Goal: Task Accomplishment & Management: Manage account settings

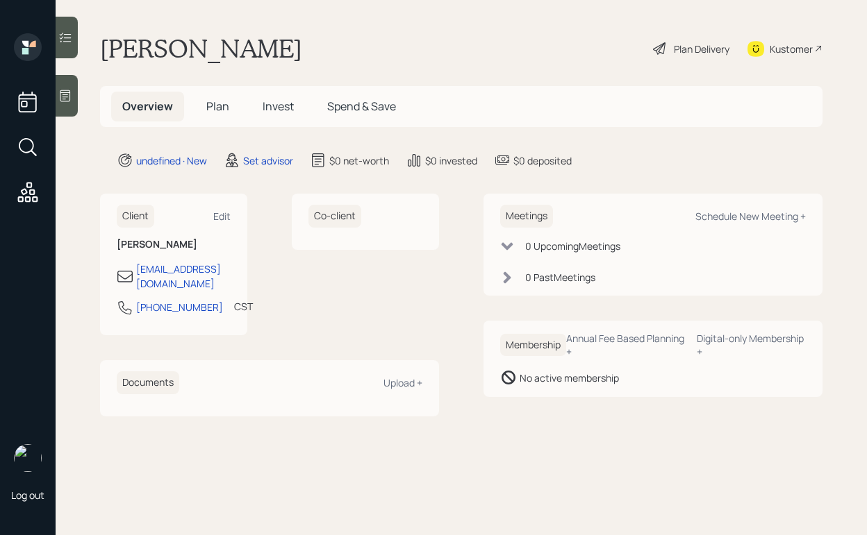
click at [67, 104] on div at bounding box center [67, 96] width 22 height 42
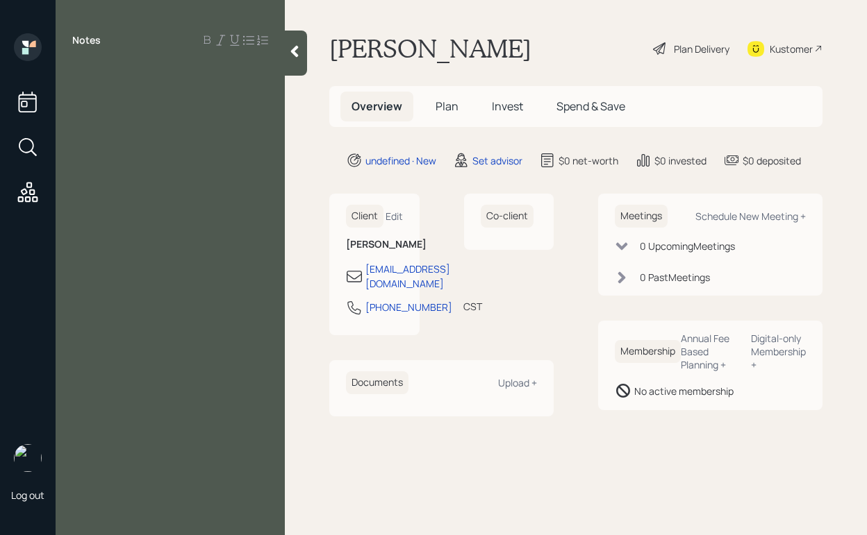
click at [122, 74] on div at bounding box center [170, 71] width 196 height 15
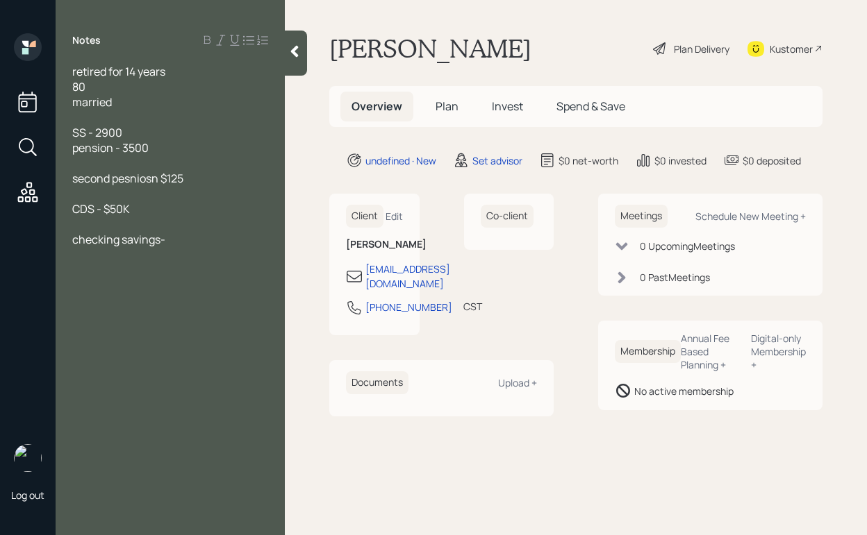
click at [121, 241] on span "checking savings-" at bounding box center [118, 239] width 93 height 15
click at [193, 240] on div "checking/savings-" at bounding box center [170, 239] width 196 height 15
click at [151, 217] on div at bounding box center [170, 224] width 196 height 15
click at [148, 232] on div "disability-" at bounding box center [170, 239] width 196 height 15
click at [147, 246] on div "disability-" at bounding box center [170, 239] width 196 height 15
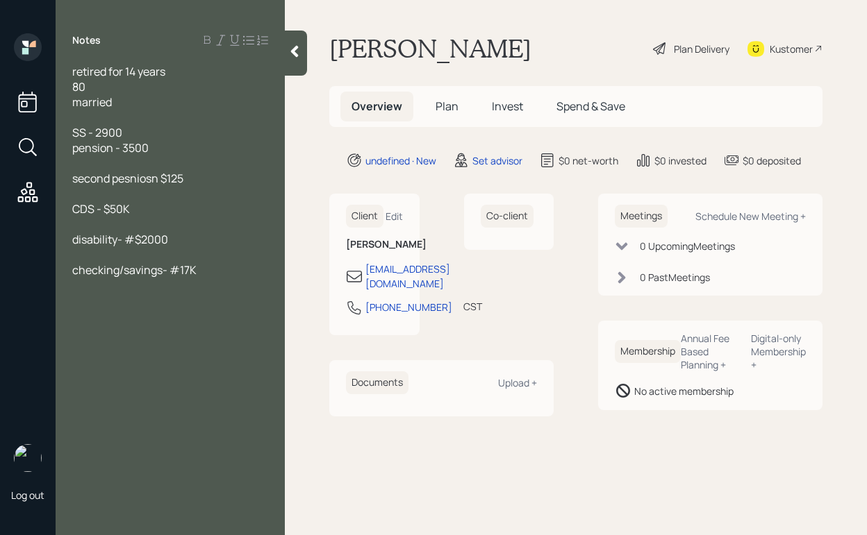
click at [212, 268] on div "checking/savings- #17K" at bounding box center [170, 270] width 196 height 15
click at [146, 211] on div "CDS - $50K" at bounding box center [170, 208] width 196 height 15
click at [213, 276] on div "checking/savings- #17K" at bounding box center [170, 270] width 196 height 15
click at [151, 363] on span "owns home TX 400K" at bounding box center [123, 361] width 103 height 15
click at [213, 355] on div "owns home TX $400K" at bounding box center [170, 361] width 196 height 15
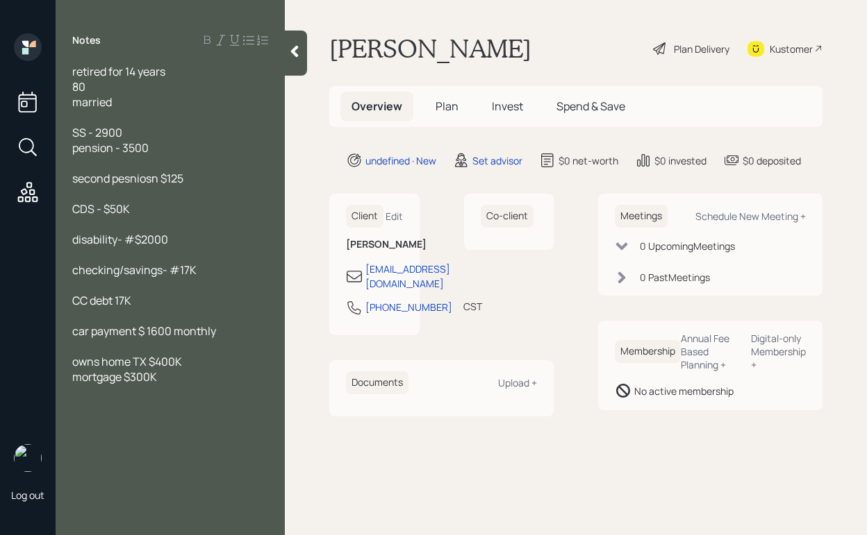
click at [133, 242] on span "disability- #$2000" at bounding box center [120, 239] width 96 height 15
click at [747, 211] on div "Schedule New Meeting +" at bounding box center [750, 216] width 110 height 13
select select "round-[PERSON_NAME]"
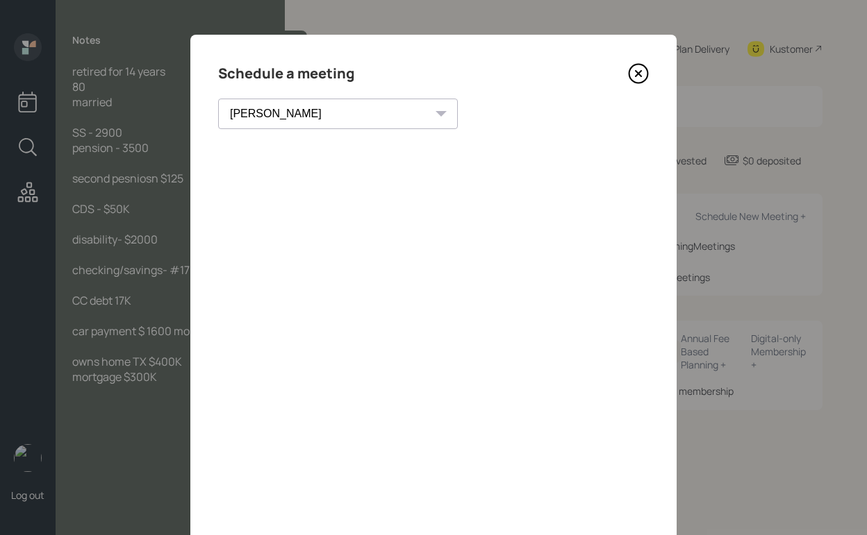
click at [641, 67] on icon at bounding box center [638, 73] width 21 height 21
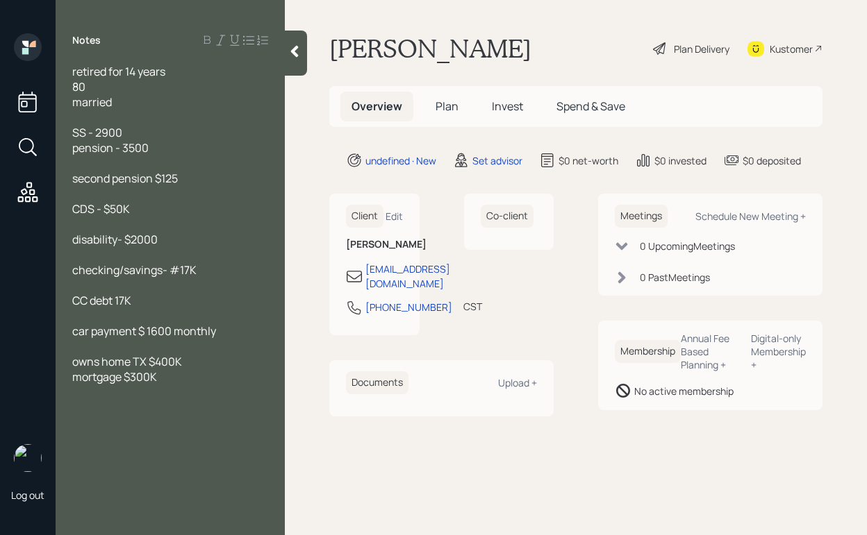
click at [191, 181] on div "second pension $125" at bounding box center [170, 178] width 196 height 15
click at [150, 149] on div "pension - 3500" at bounding box center [170, 147] width 196 height 15
click at [122, 135] on span "SS - 2900" at bounding box center [97, 132] width 50 height 15
click at [72, 178] on div "retired for 14 years 80 married SS - 2900/m pension - 3500/m second pension $12…" at bounding box center [170, 239] width 229 height 351
click at [74, 178] on span "second pension $125/m" at bounding box center [131, 178] width 119 height 15
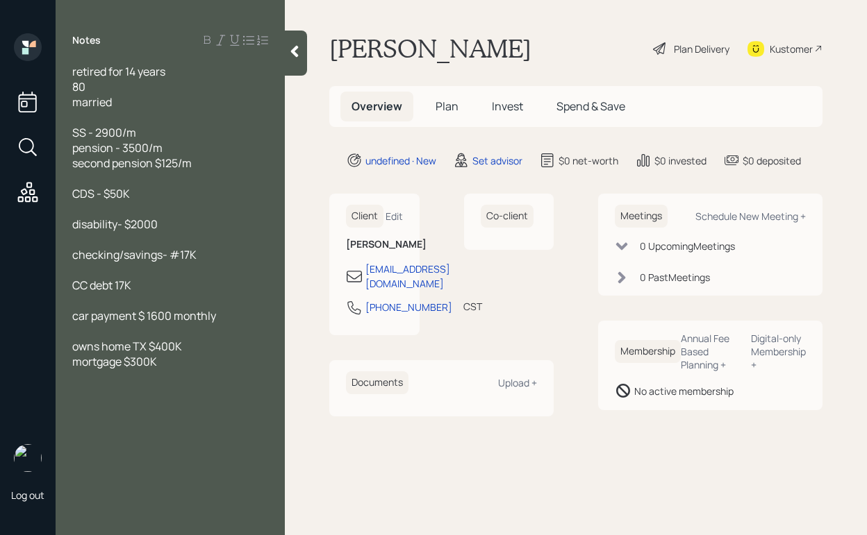
click at [159, 226] on div "disability- $2000" at bounding box center [170, 224] width 196 height 15
drag, startPoint x: 133, startPoint y: 197, endPoint x: 60, endPoint y: 194, distance: 73.7
click at [60, 194] on div "retired for 14 years 80 married SS - 2900/m pension - 3500/m second pension $12…" at bounding box center [170, 232] width 229 height 336
copy span "CDS - $50K"
click at [190, 233] on div at bounding box center [170, 239] width 196 height 15
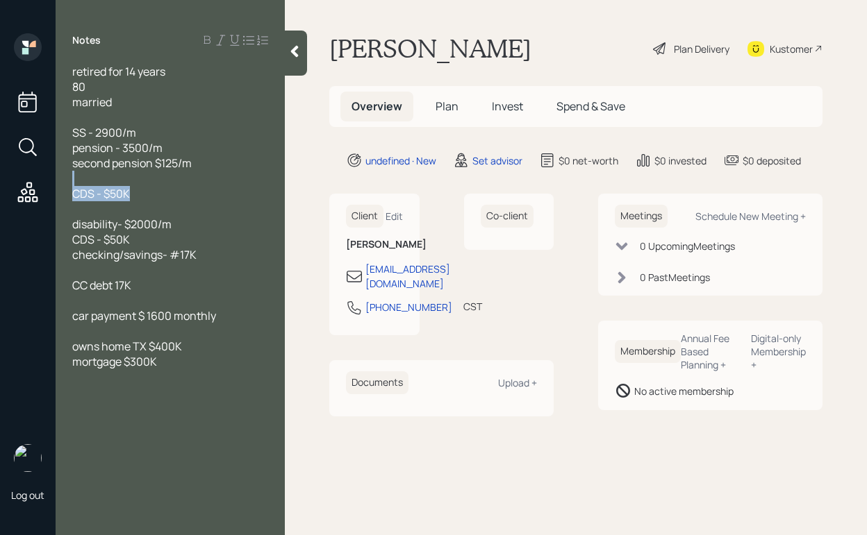
drag, startPoint x: 146, startPoint y: 187, endPoint x: 58, endPoint y: 180, distance: 88.5
click at [58, 180] on div "retired for 14 years 80 married SS - 2900/m pension - 3500/m second pension $12…" at bounding box center [170, 232] width 229 height 336
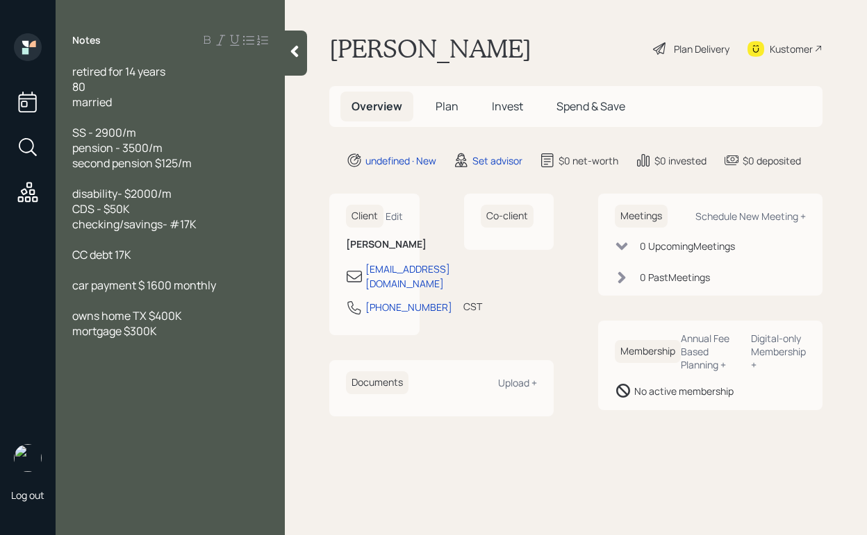
click at [74, 190] on span "disability- $2000/m" at bounding box center [121, 193] width 99 height 15
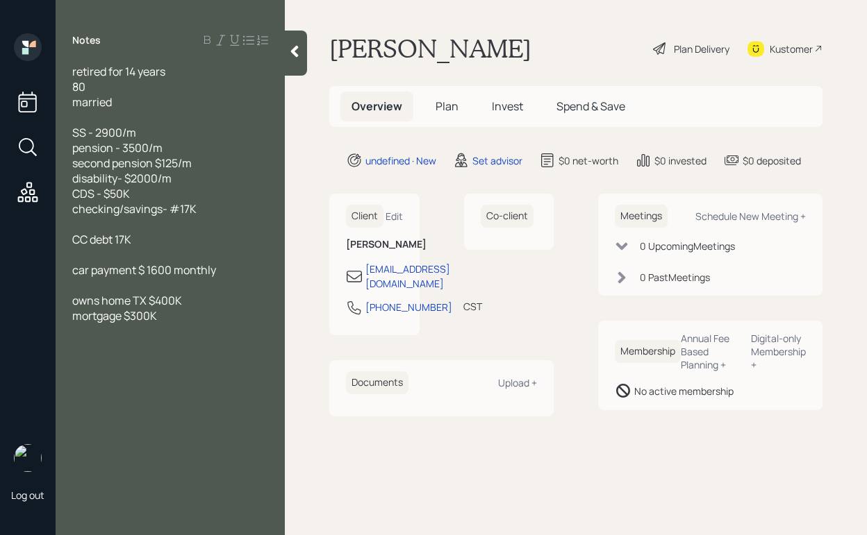
click at [75, 195] on span "CDS - $50K" at bounding box center [101, 193] width 58 height 15
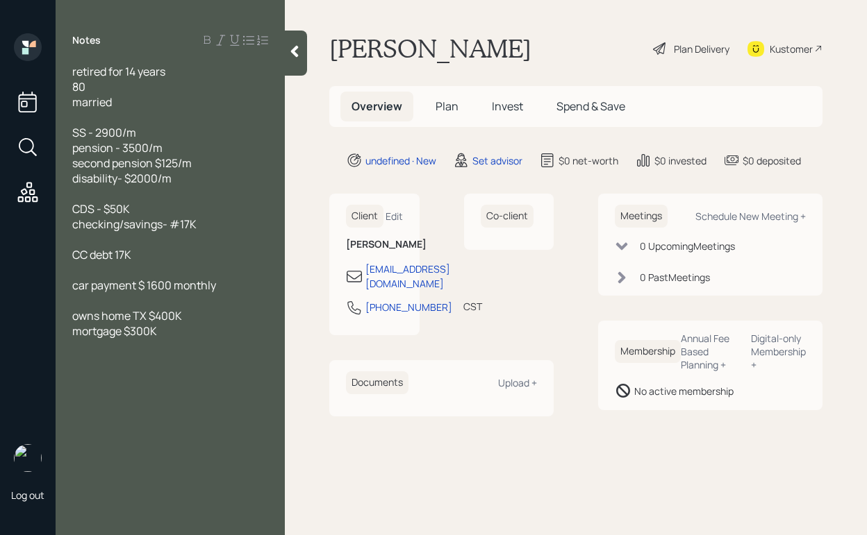
click at [180, 228] on span "checking/savings- #17K" at bounding box center [134, 224] width 124 height 15
click at [197, 315] on div "owns home TX $400K" at bounding box center [170, 315] width 196 height 15
click at [293, 68] on div at bounding box center [296, 53] width 22 height 45
